Goal: Find specific page/section: Find specific page/section

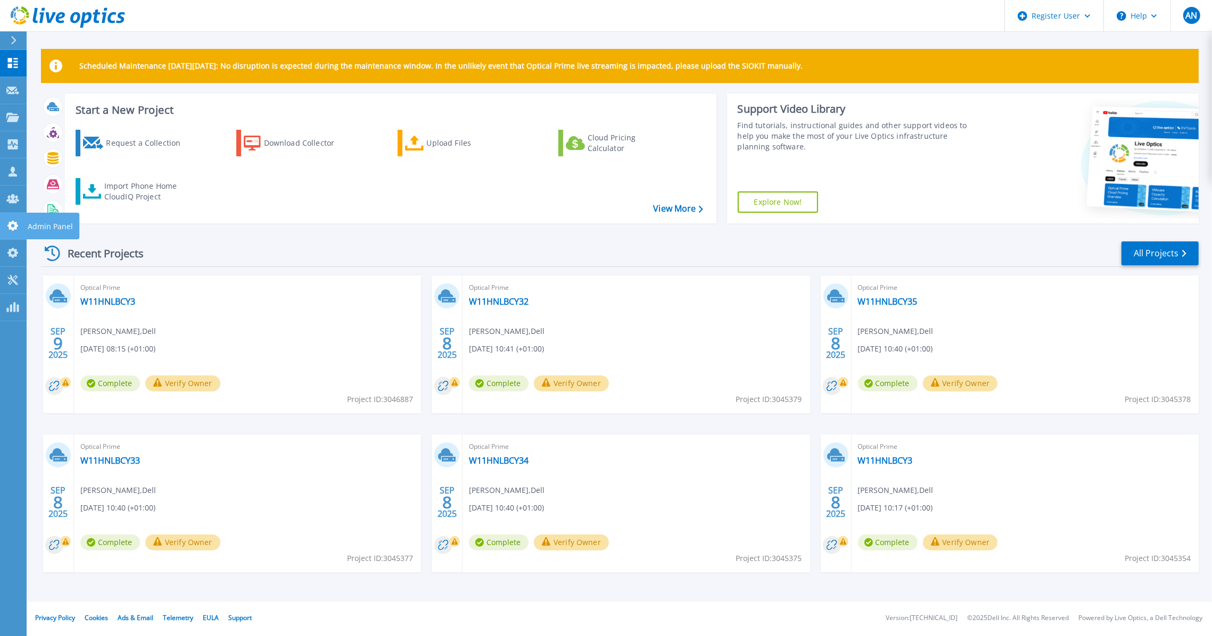
click at [11, 221] on icon at bounding box center [12, 226] width 13 height 10
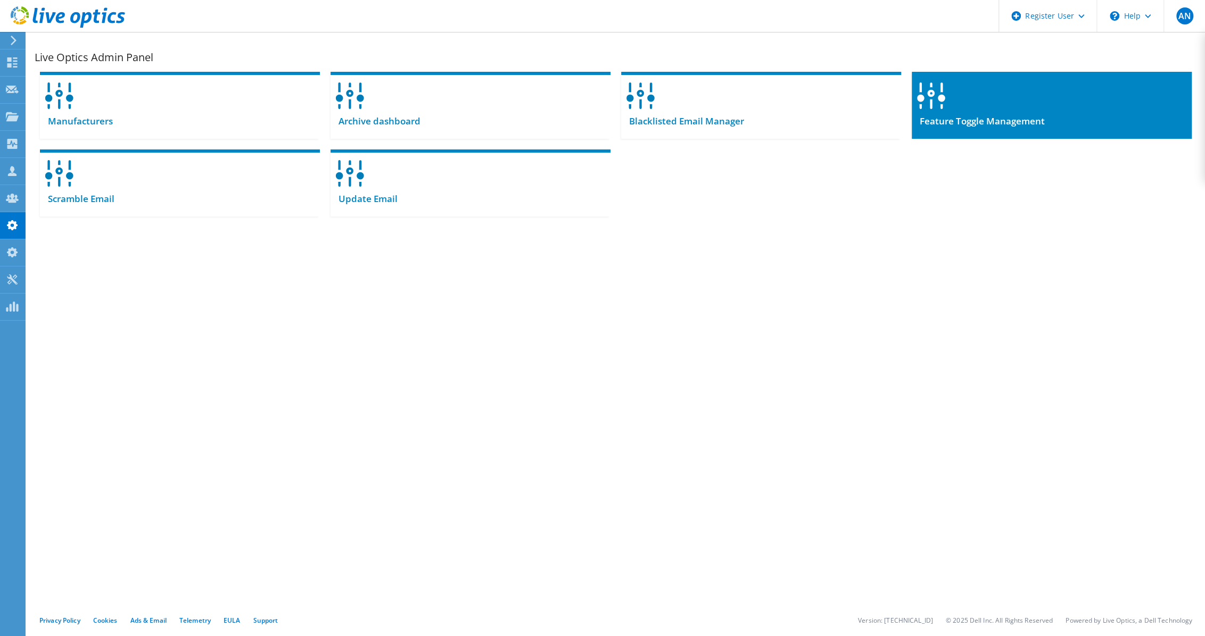
click at [1000, 122] on span "Feature Toggle Management" at bounding box center [977, 121] width 133 height 12
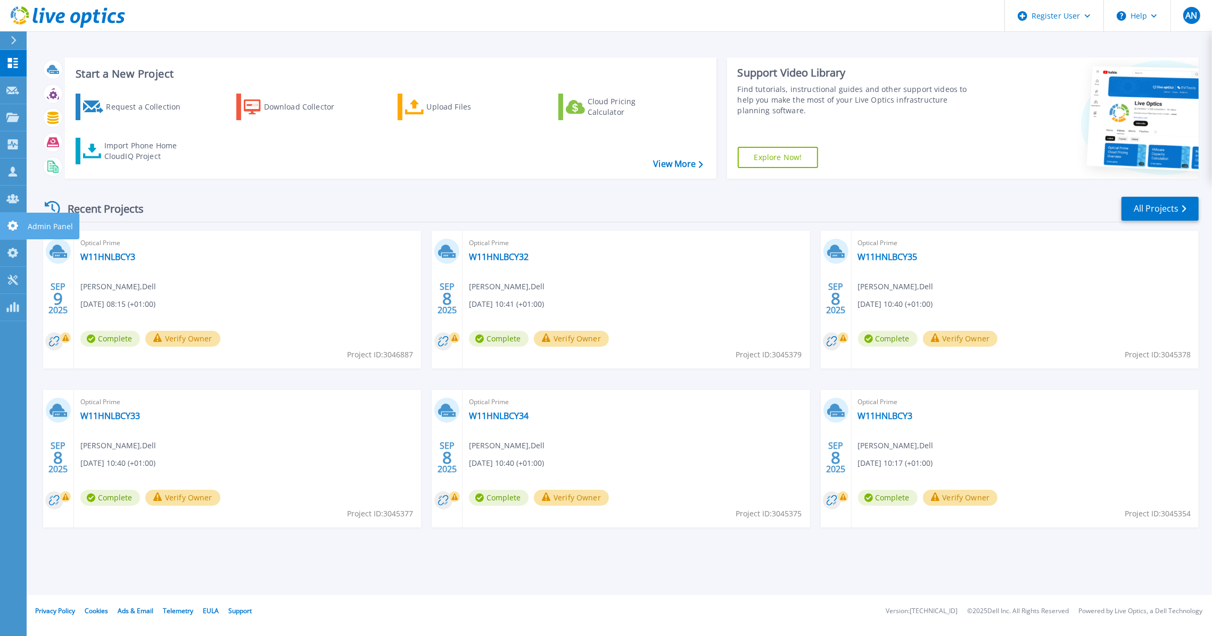
click at [4, 233] on link "Admin Panel Admin Panel" at bounding box center [13, 226] width 27 height 27
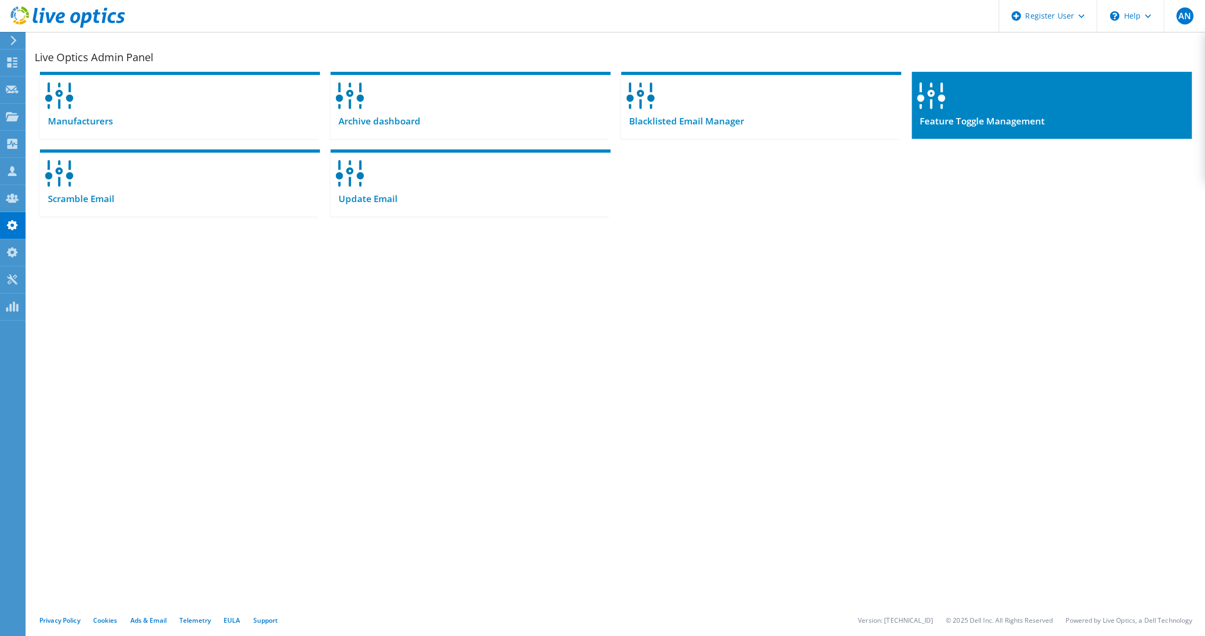
click at [996, 113] on div "Feature Toggle Management" at bounding box center [1051, 126] width 280 height 26
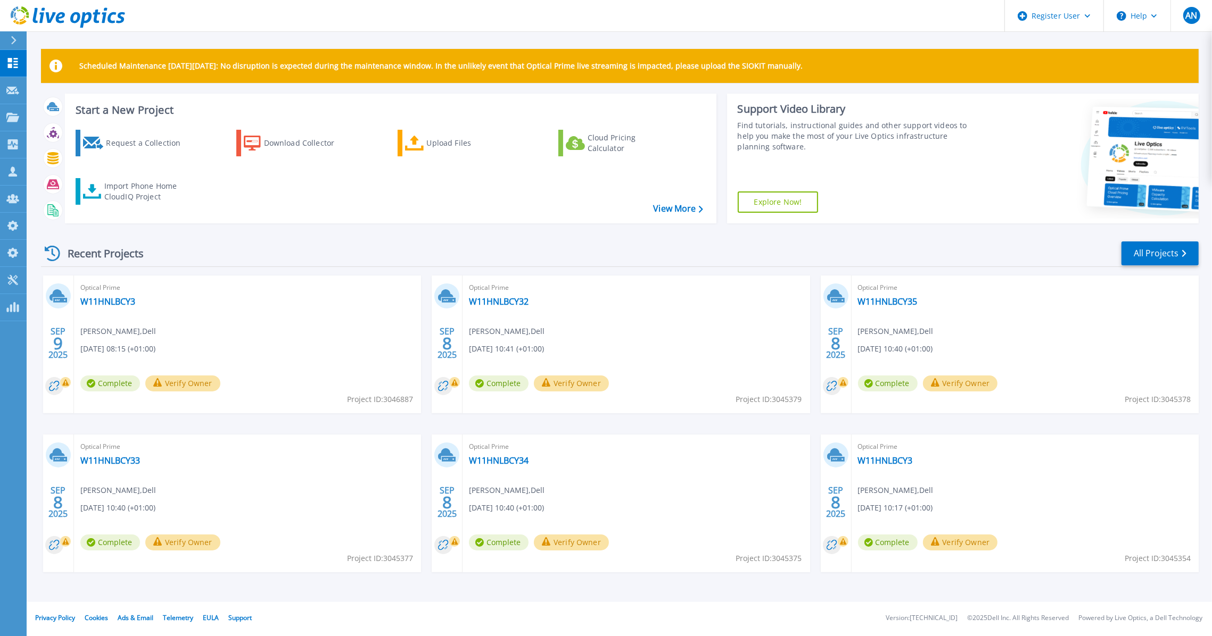
click at [741, 239] on div "Recent Projects All Projects [DATE] Optical Prime W11HNLBCY3 [PERSON_NAME] , De…" at bounding box center [619, 417] width 1157 height 370
click at [2, 231] on link "Admin Panel Admin Panel" at bounding box center [13, 226] width 27 height 27
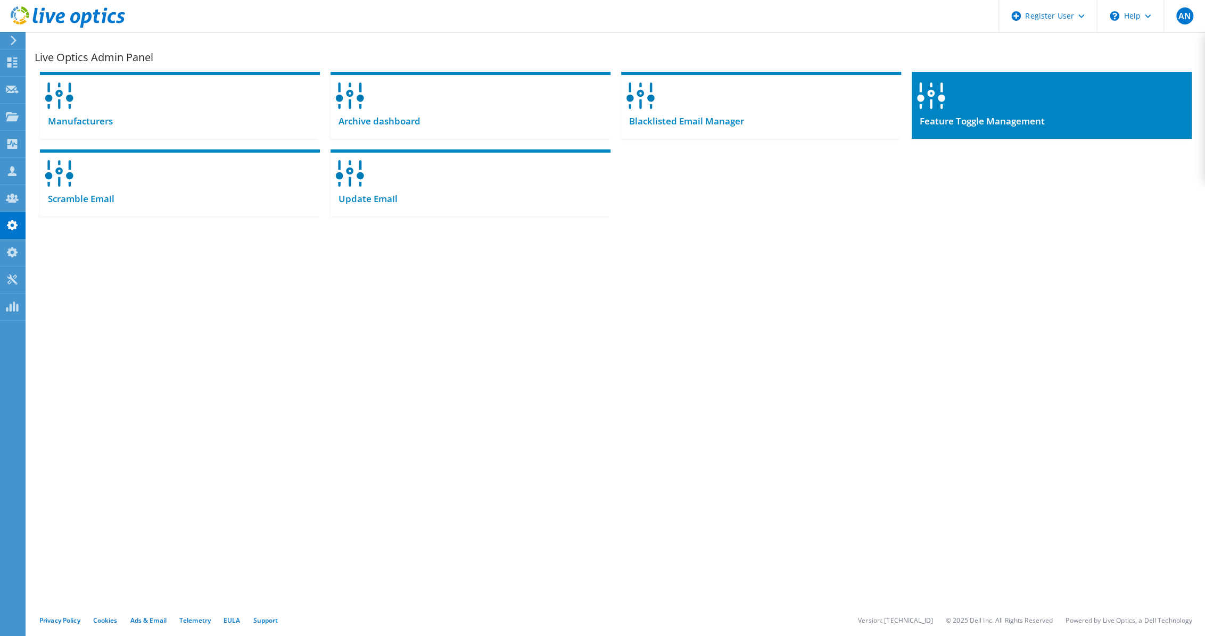
click at [970, 117] on span "Feature Toggle Management" at bounding box center [977, 121] width 133 height 12
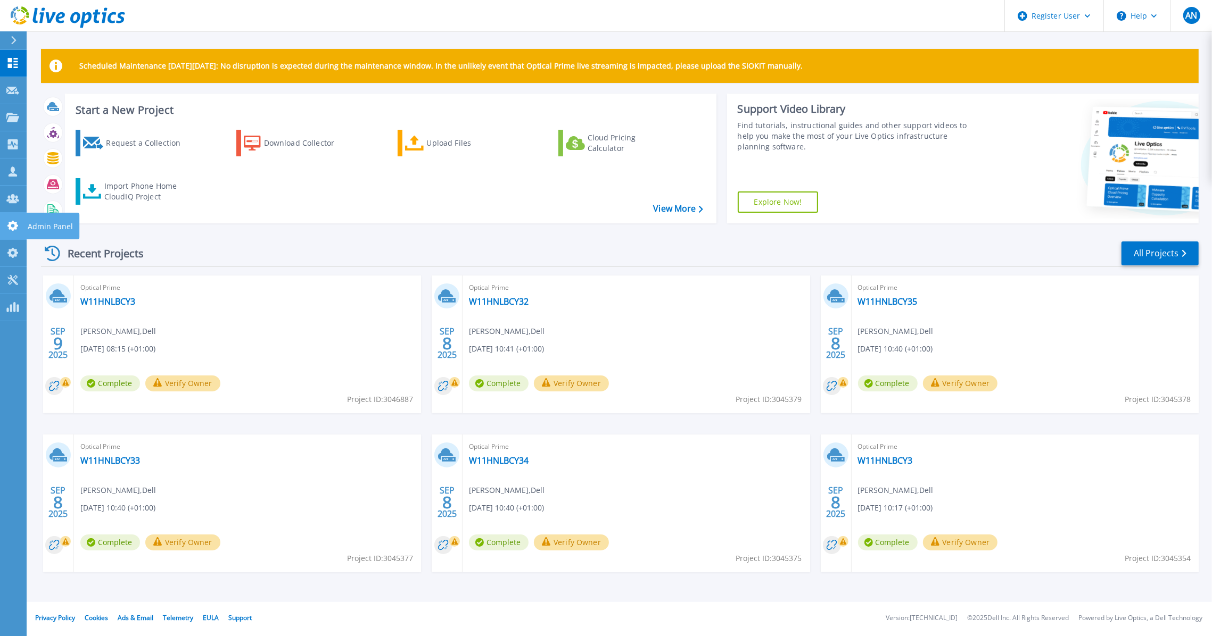
click at [11, 226] on icon at bounding box center [12, 226] width 11 height 10
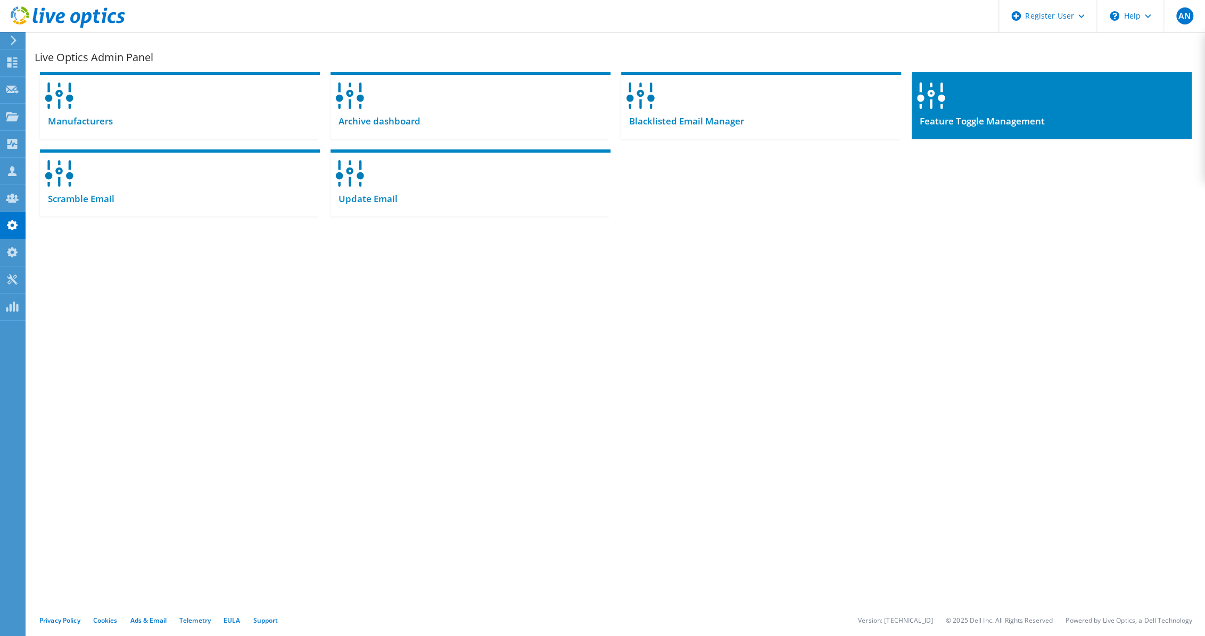
click at [972, 94] on div at bounding box center [1051, 92] width 280 height 41
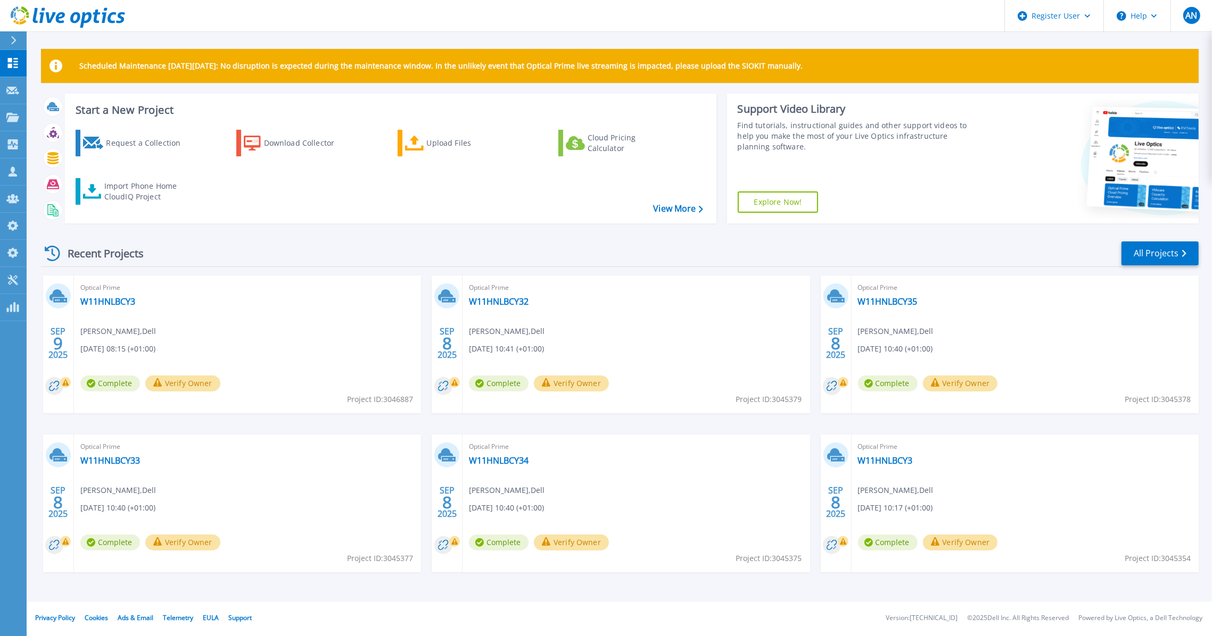
click at [520, 263] on div "Recent Projects All Projects" at bounding box center [619, 253] width 1157 height 27
